Goal: Find specific page/section: Find specific page/section

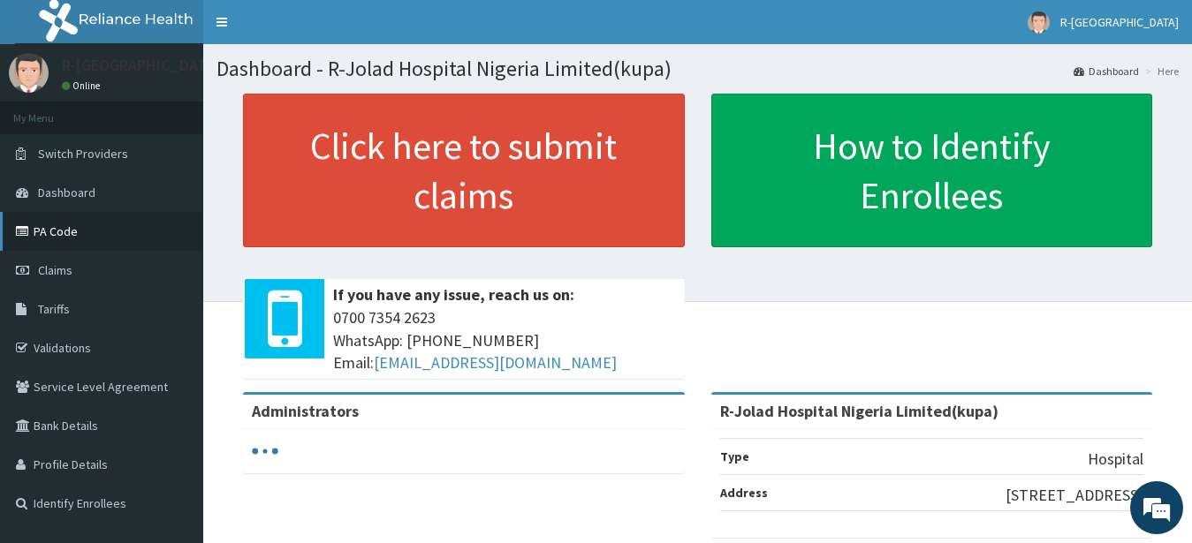
click at [66, 235] on link "PA Code" at bounding box center [101, 231] width 203 height 39
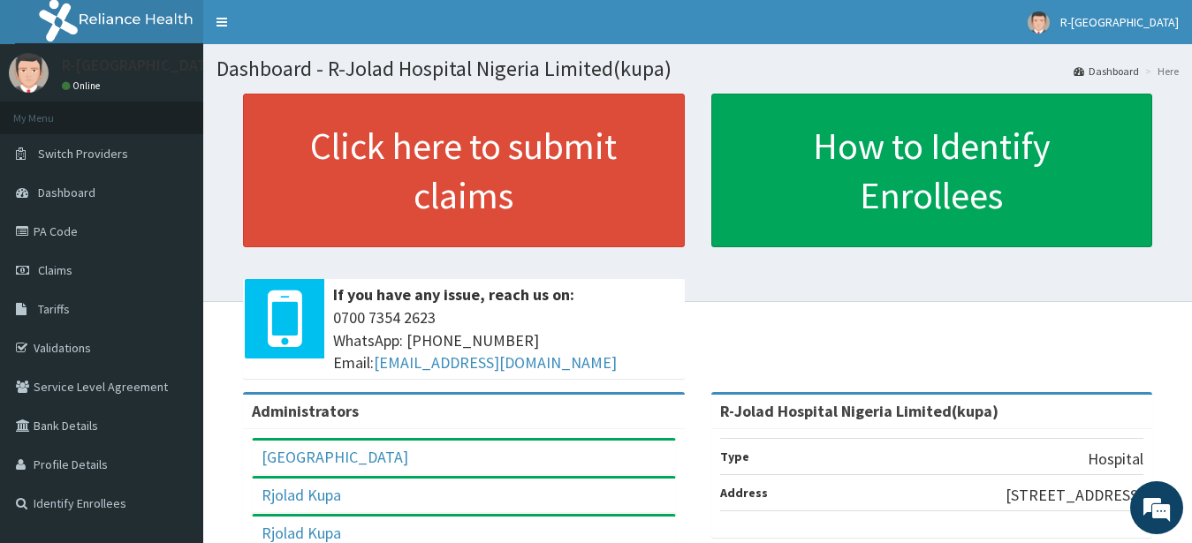
click at [58, 222] on link "PA Code" at bounding box center [101, 231] width 203 height 39
click at [49, 225] on link "PA Code" at bounding box center [101, 231] width 203 height 39
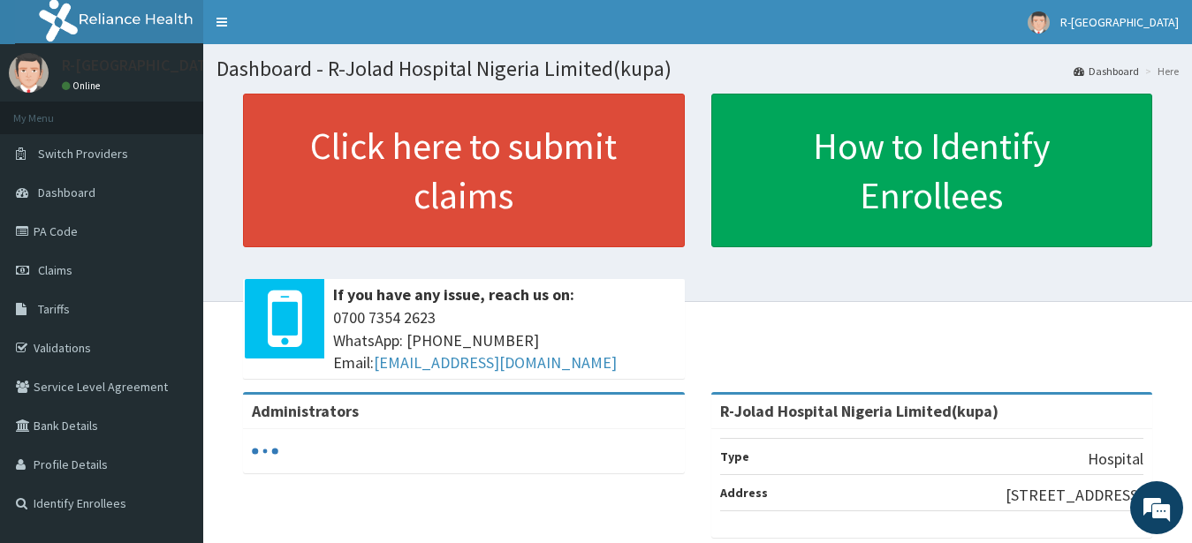
click at [45, 229] on link "PA Code" at bounding box center [101, 231] width 203 height 39
